Goal: Find specific page/section: Find specific page/section

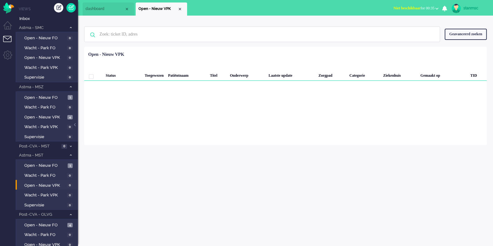
click at [413, 7] on span "Niet beschikbaar" at bounding box center [407, 8] width 27 height 4
click at [404, 29] on label "Online" at bounding box center [412, 27] width 49 height 5
click at [39, 167] on span "Open - Nieuw FO" at bounding box center [45, 166] width 42 height 6
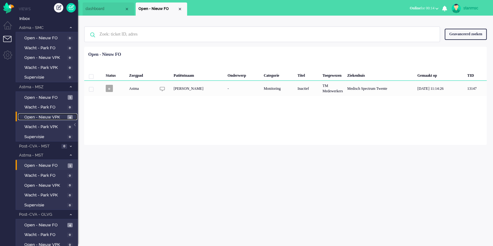
click at [39, 115] on span "Open - Nieuw VPK" at bounding box center [44, 117] width 41 height 6
